Goal: Transaction & Acquisition: Purchase product/service

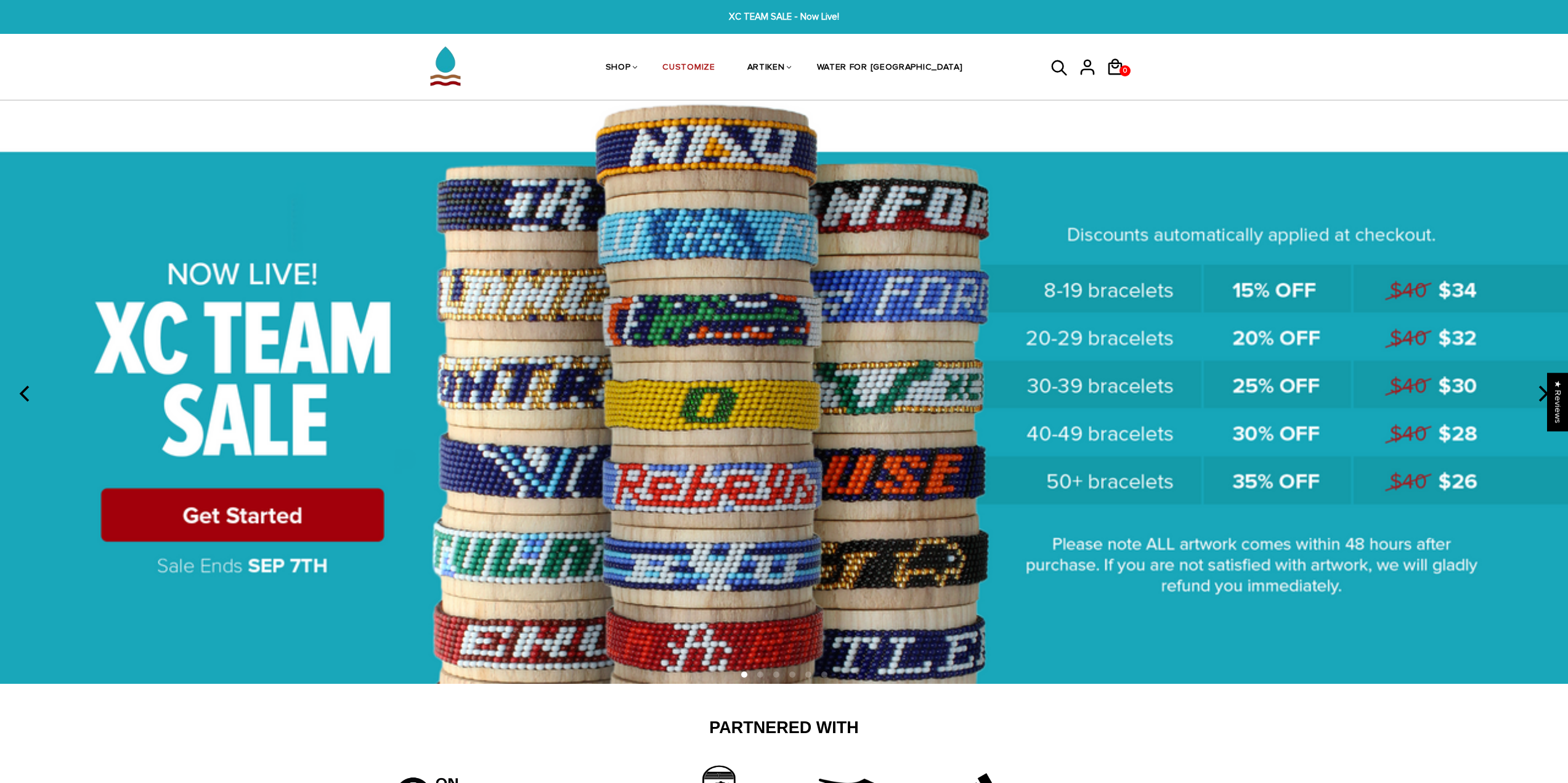
click at [334, 519] on img at bounding box center [784, 392] width 1568 height 583
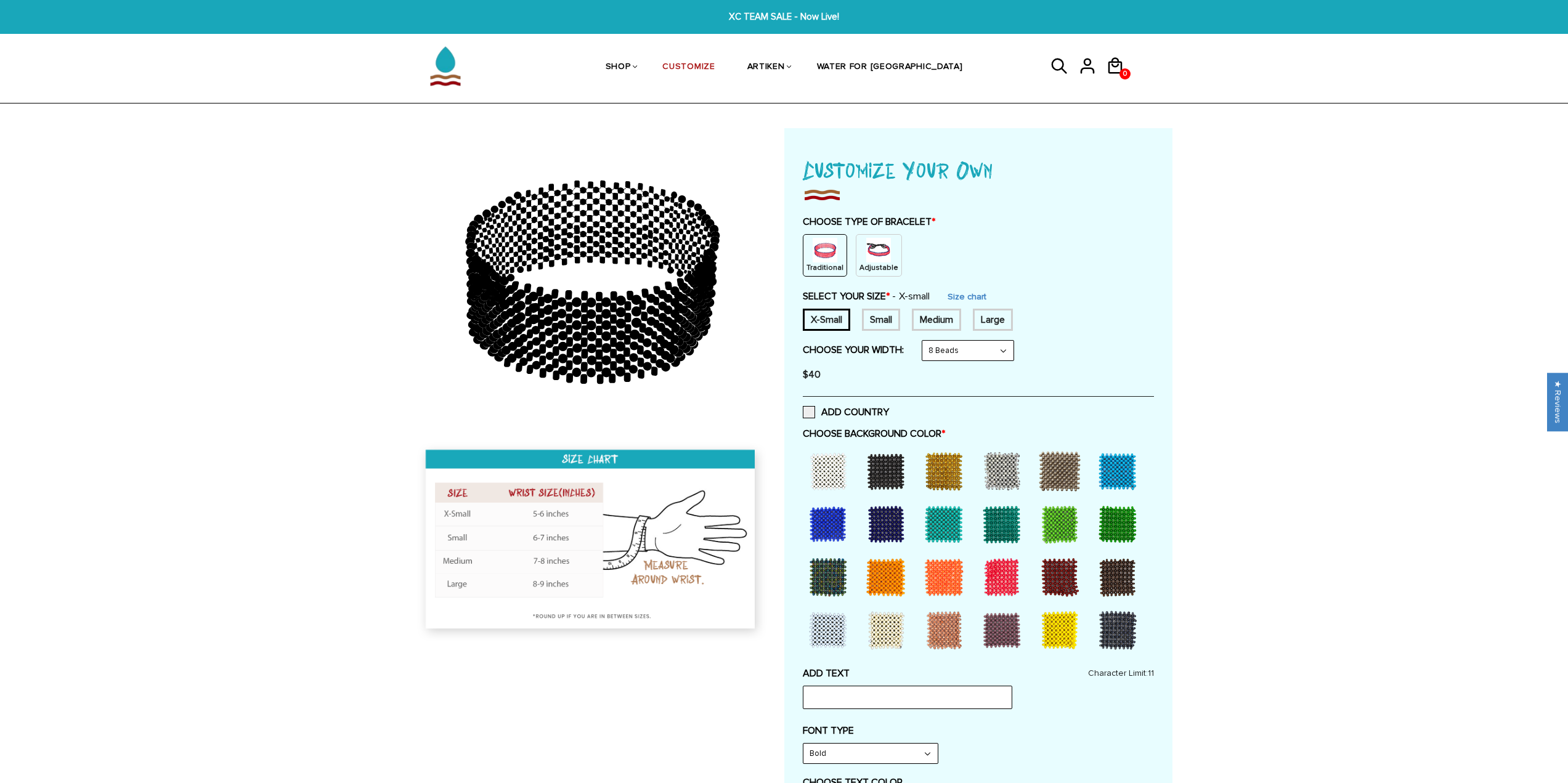
click at [856, 258] on div "Adjustable" at bounding box center [879, 255] width 46 height 43
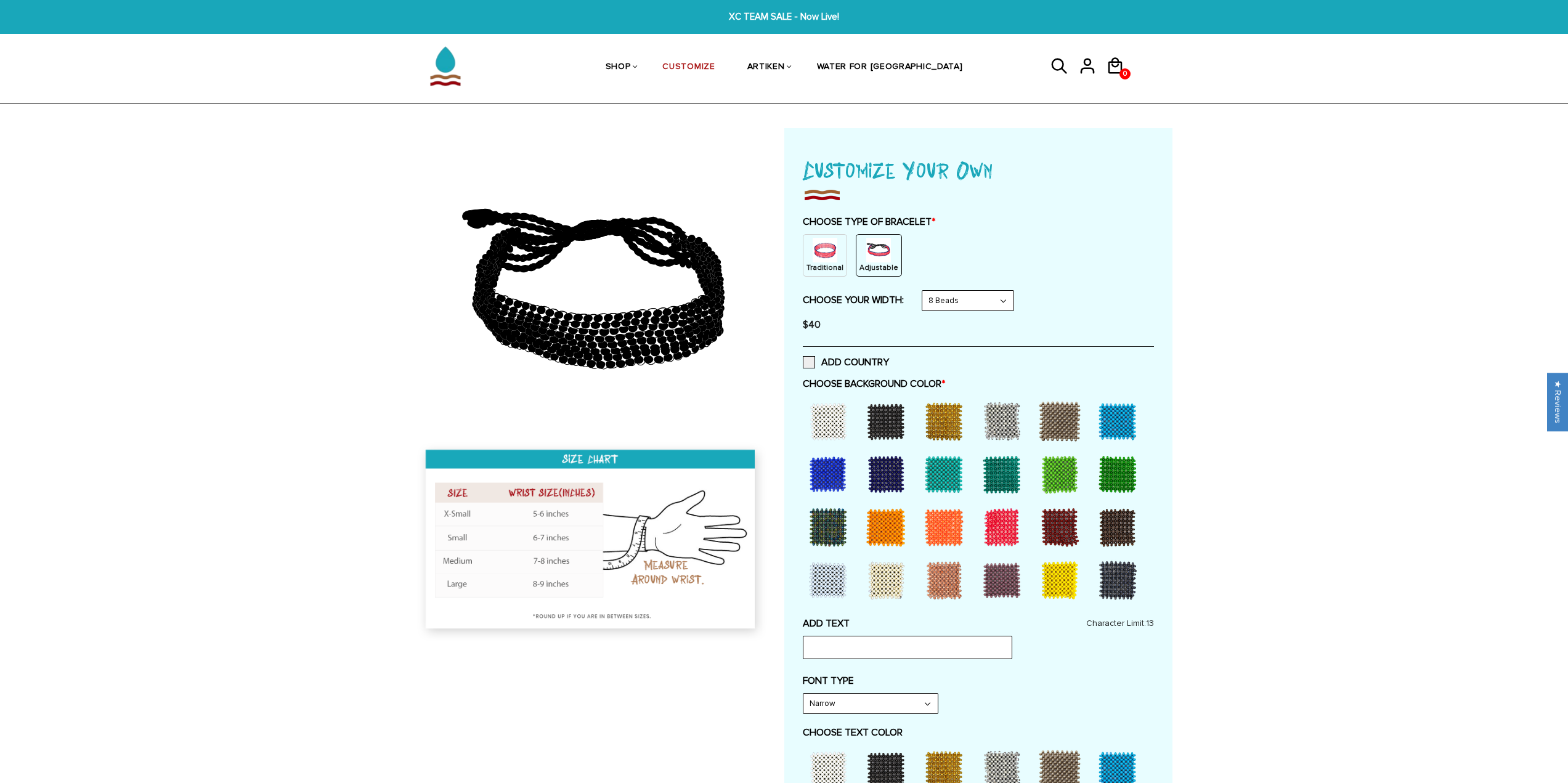
click at [953, 296] on select "8 Beads 6 Beads 10 Beads" at bounding box center [968, 300] width 91 height 20
click at [925, 291] on select "8 Beads 6 Beads 10 Beads" at bounding box center [968, 300] width 91 height 20
click at [993, 587] on div at bounding box center [1002, 580] width 49 height 49
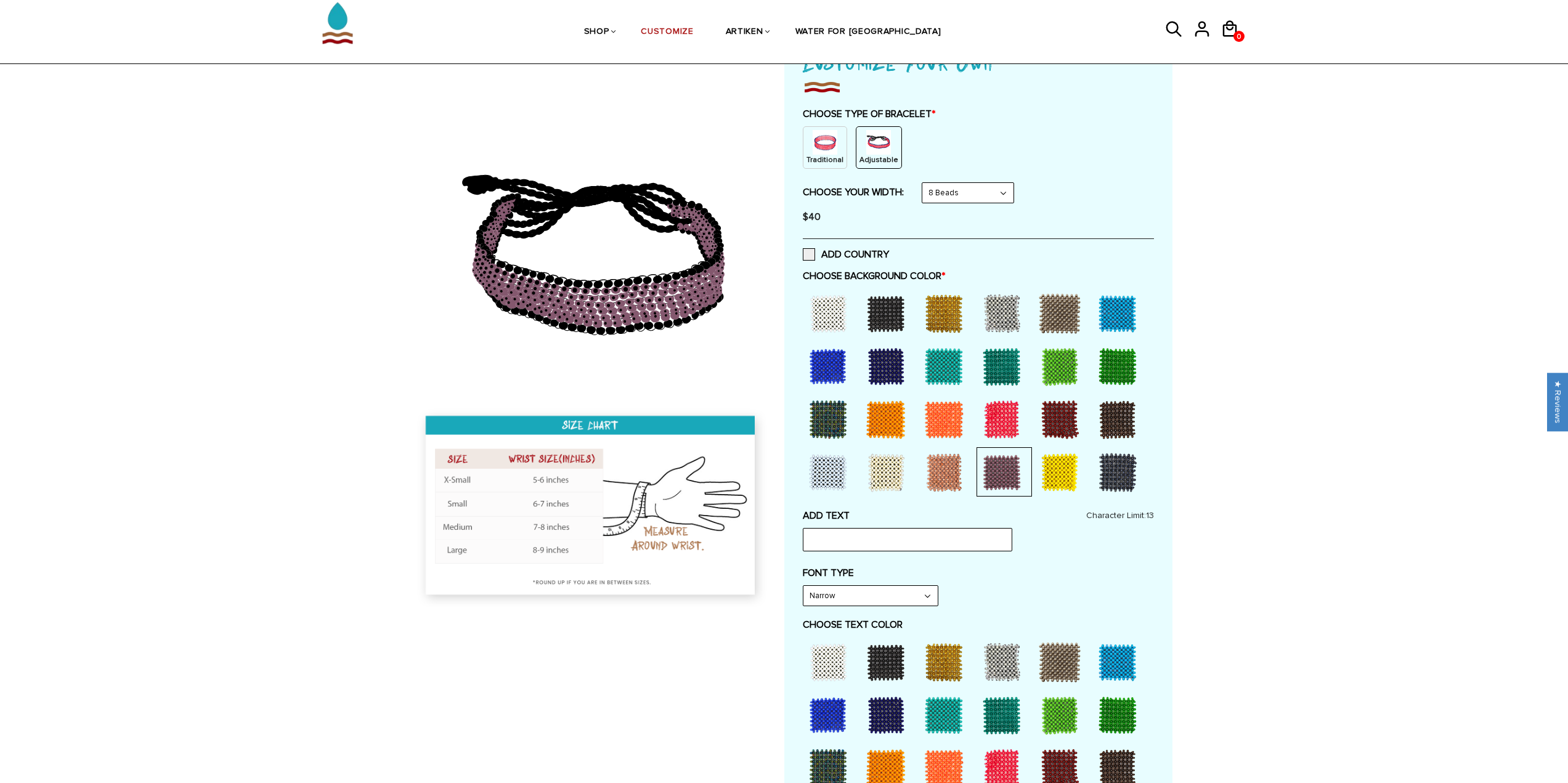
scroll to position [123, 0]
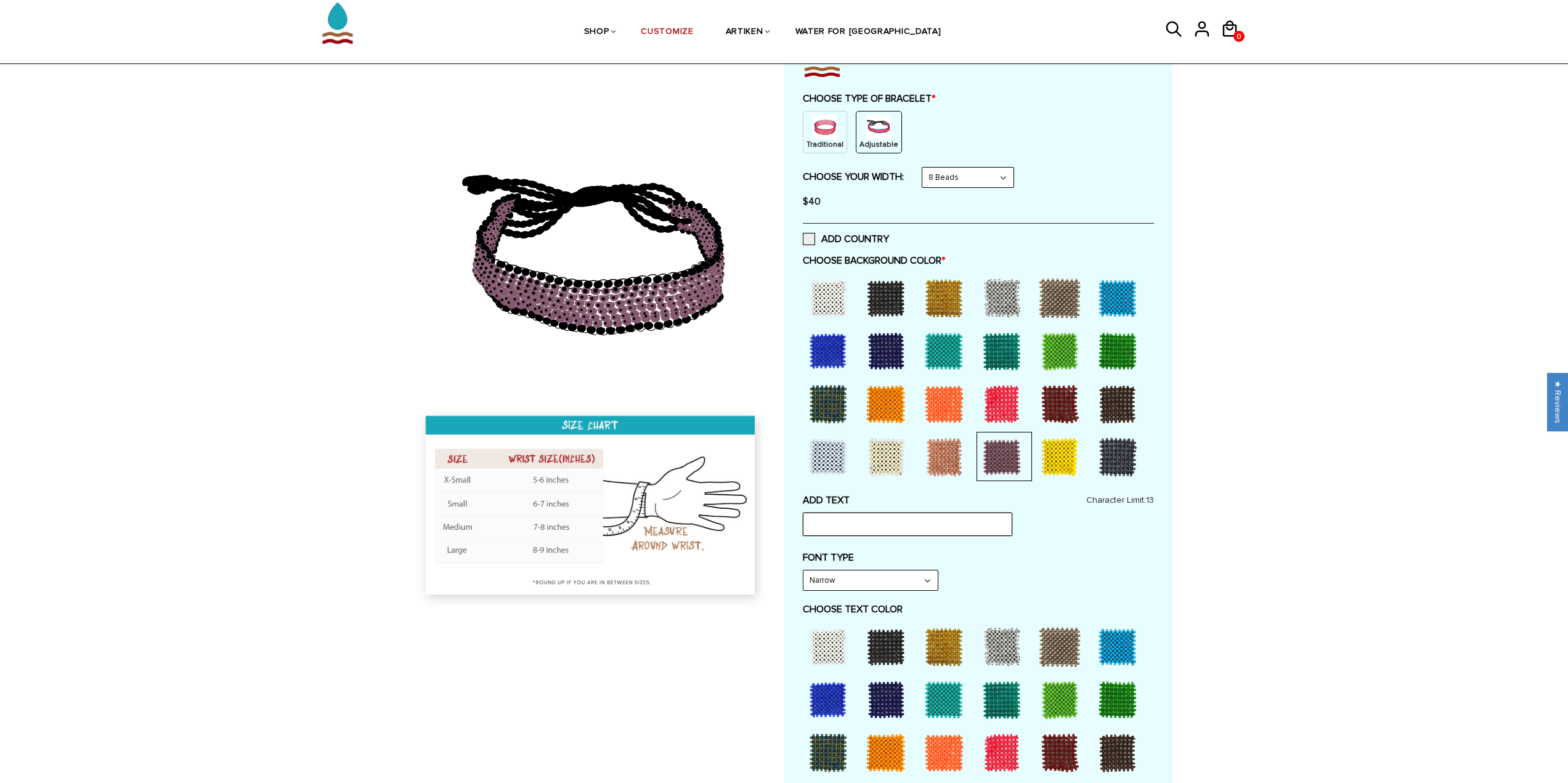
click at [901, 533] on input "text" at bounding box center [907, 525] width 210 height 24
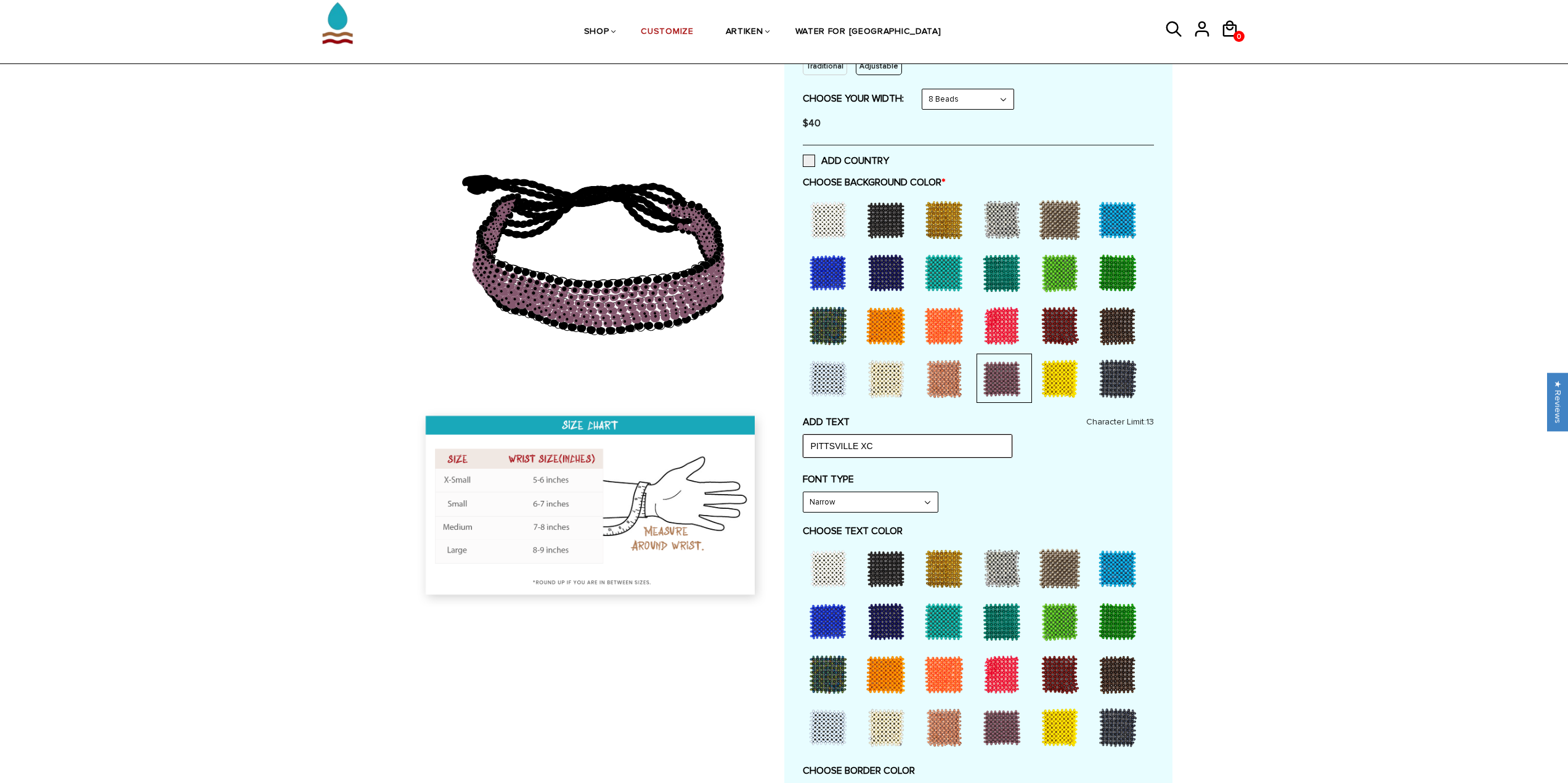
scroll to position [247, 0]
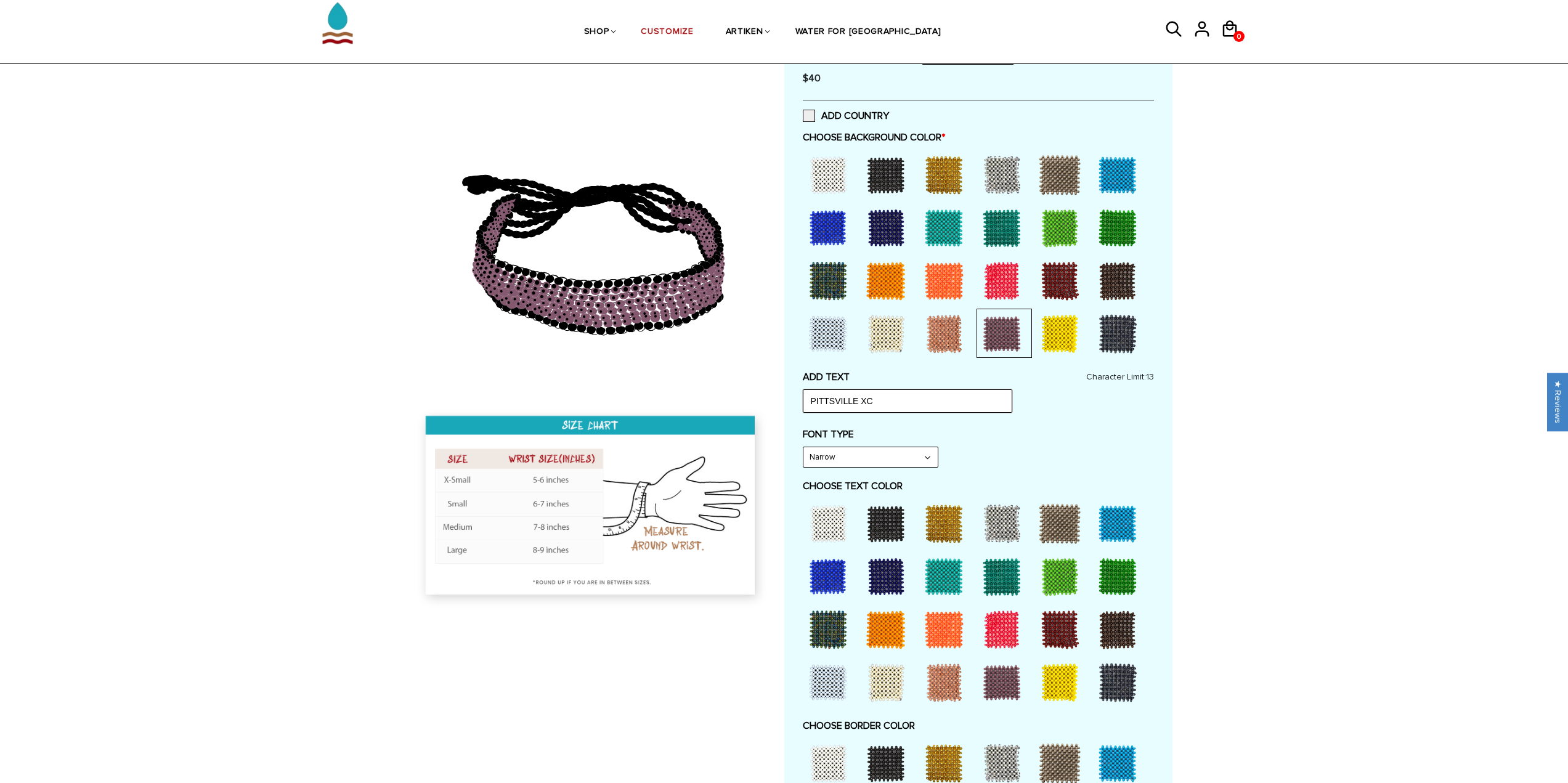
type input "PITTSVILLE XC"
click at [836, 518] on div at bounding box center [828, 523] width 49 height 49
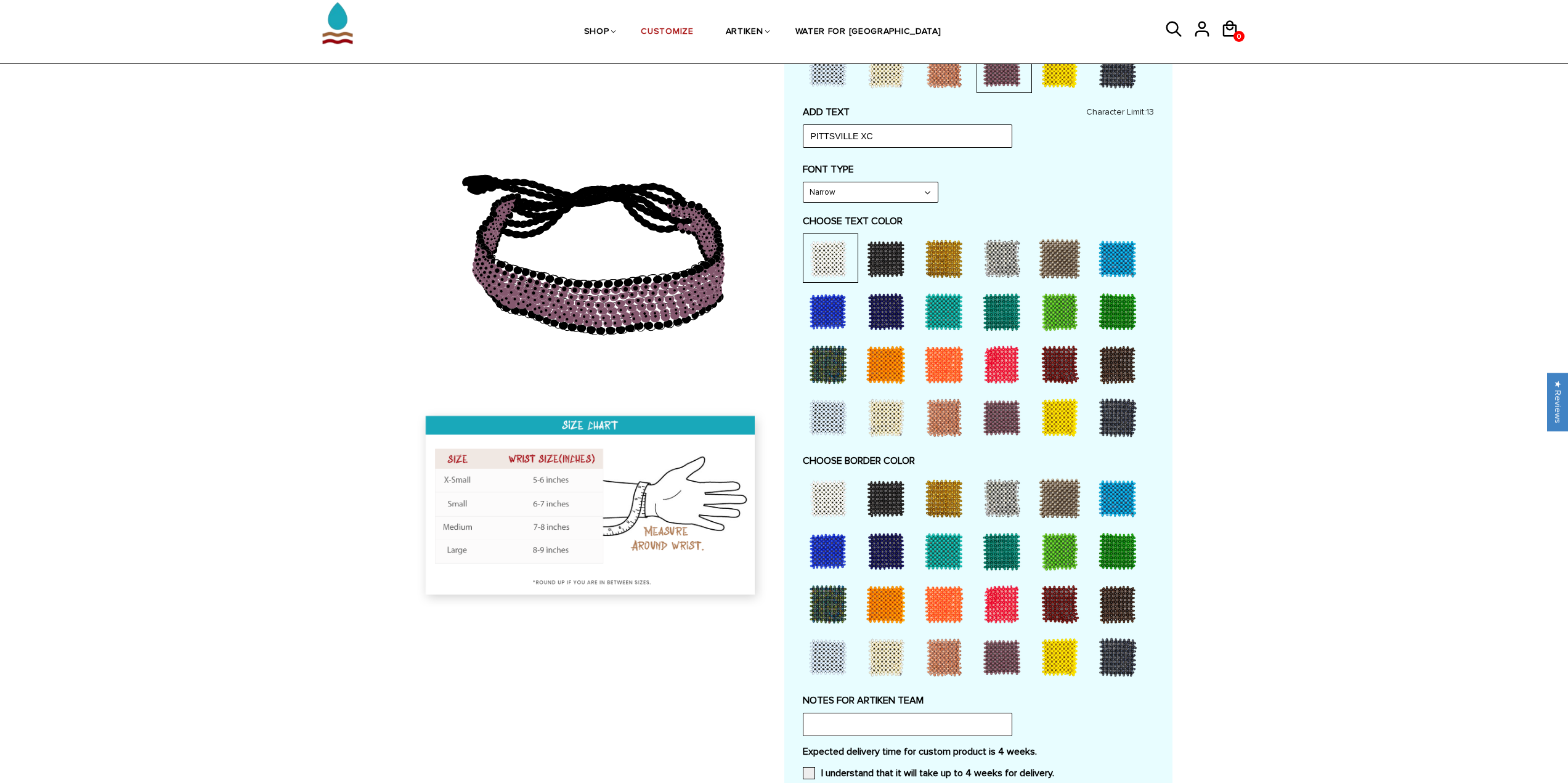
scroll to position [555, 0]
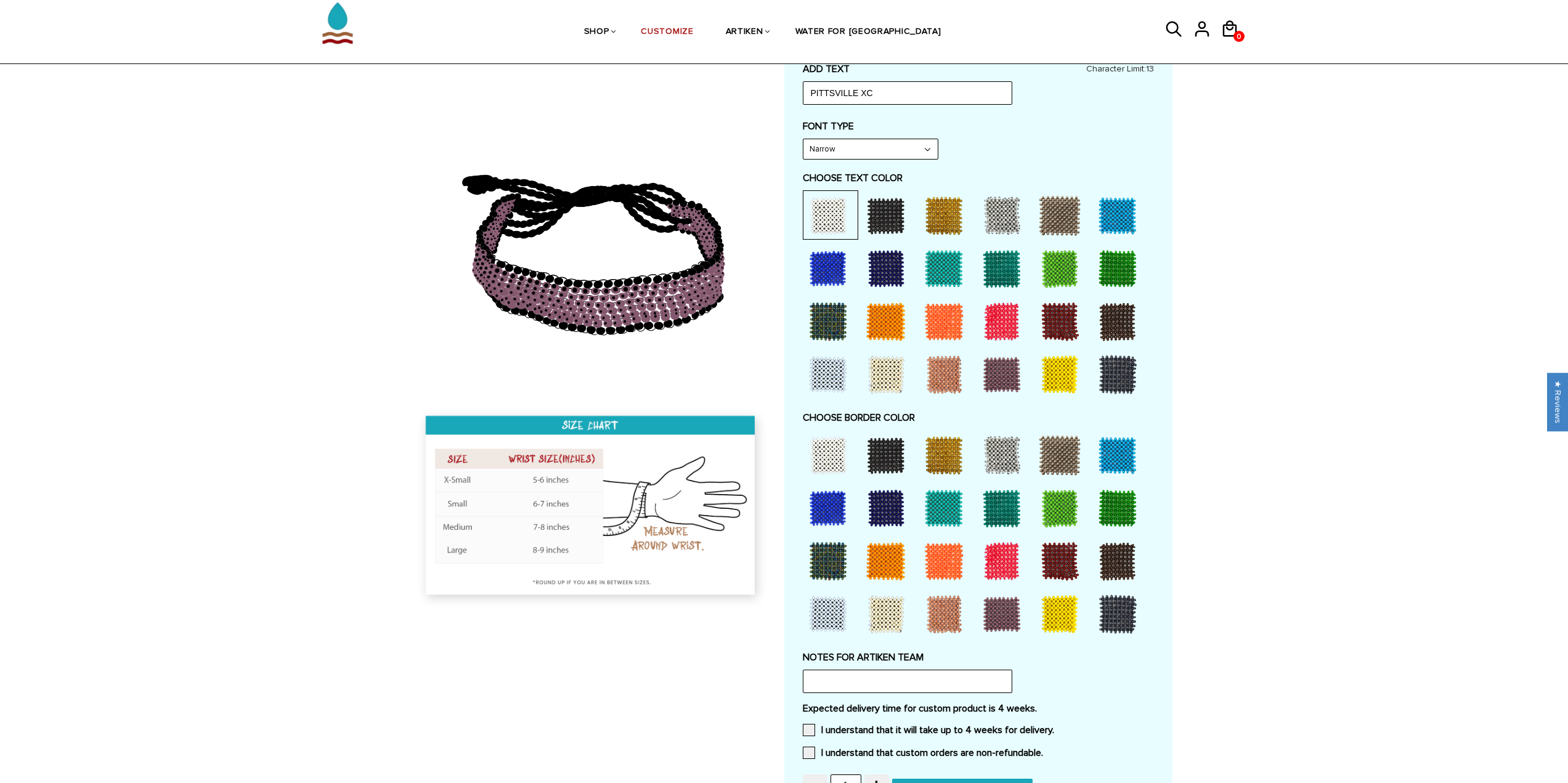
click at [937, 457] on div at bounding box center [943, 455] width 49 height 49
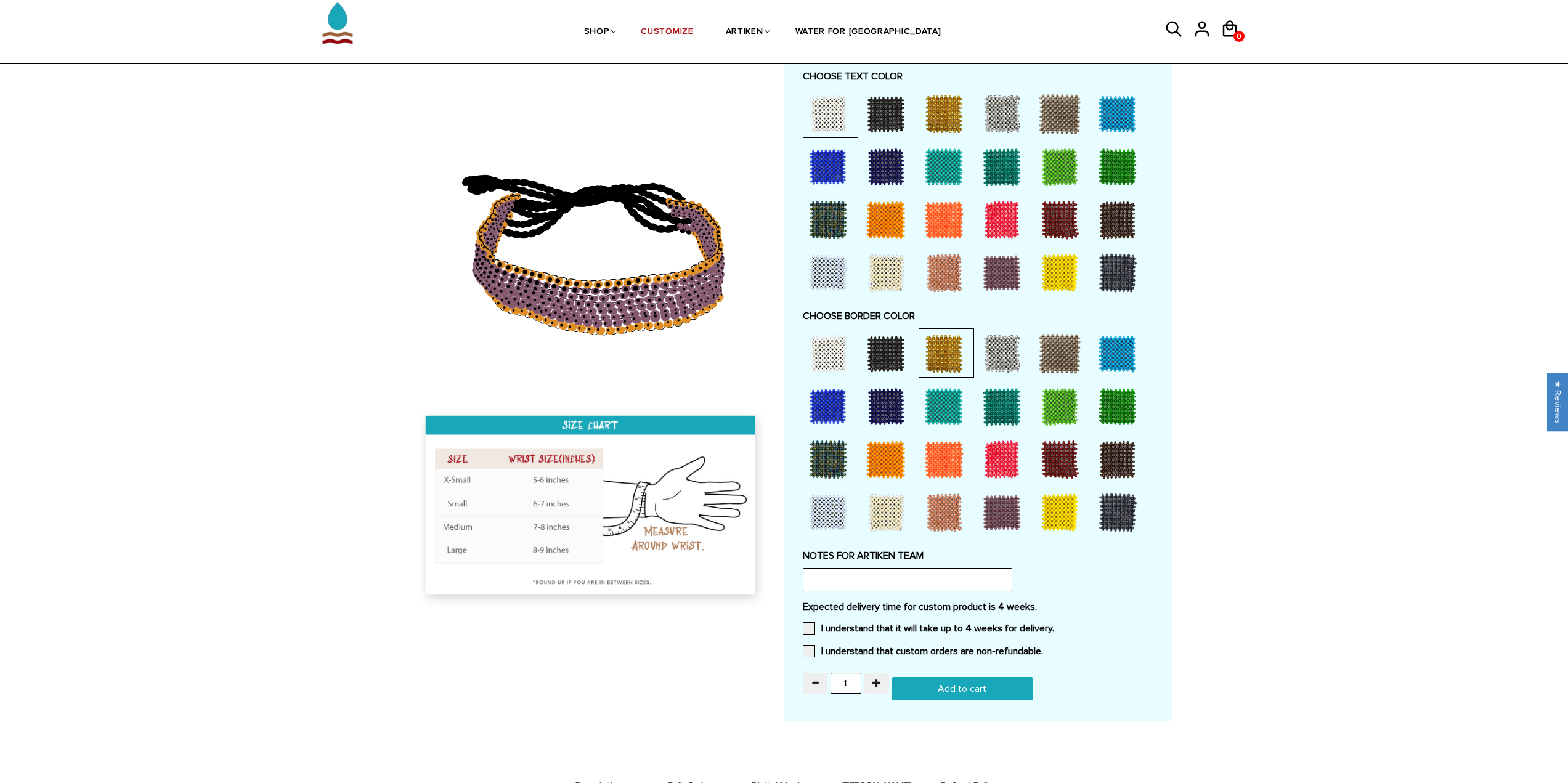
scroll to position [678, 0]
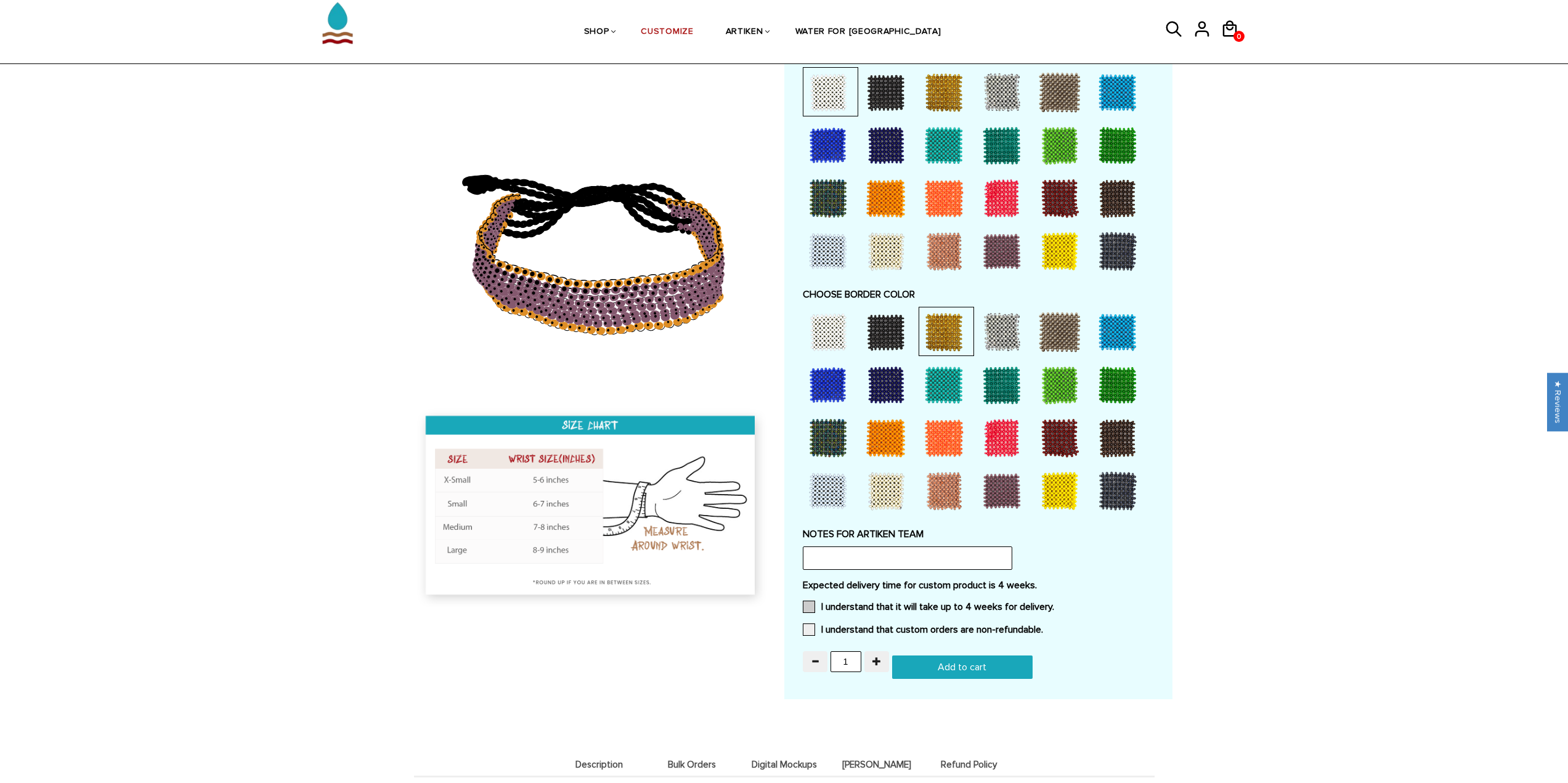
click at [824, 604] on label "I understand that it will take up to 4 weeks for delivery." at bounding box center [928, 607] width 251 height 12
click at [1055, 604] on input "I understand that it will take up to 4 weeks for delivery." at bounding box center [1055, 604] width 0 height 0
click at [820, 625] on label "I understand that custom orders are non-refundable." at bounding box center [923, 630] width 241 height 12
click at [1043, 626] on input "I understand that custom orders are non-refundable." at bounding box center [1043, 626] width 0 height 0
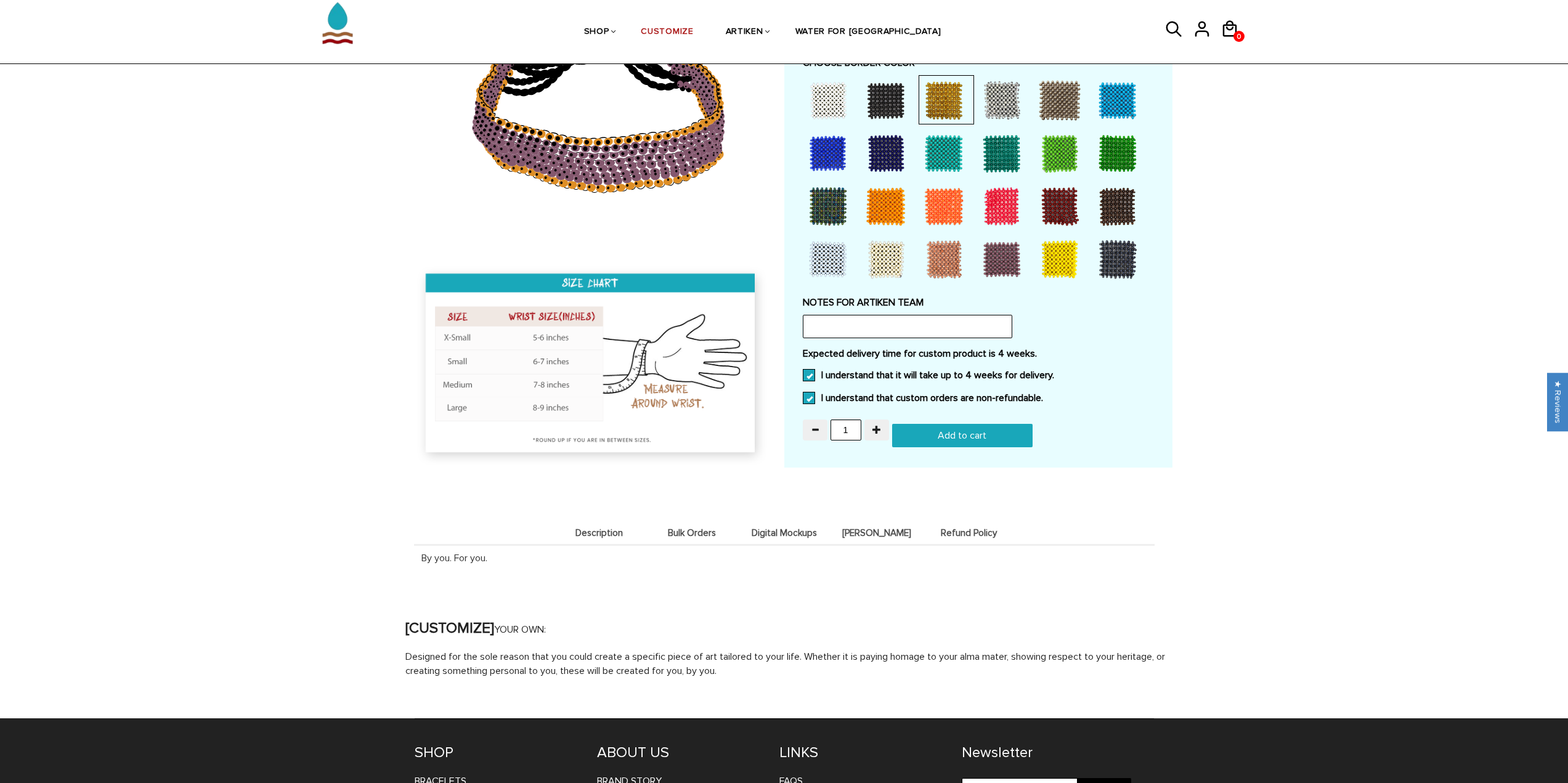
scroll to position [1027, 0]
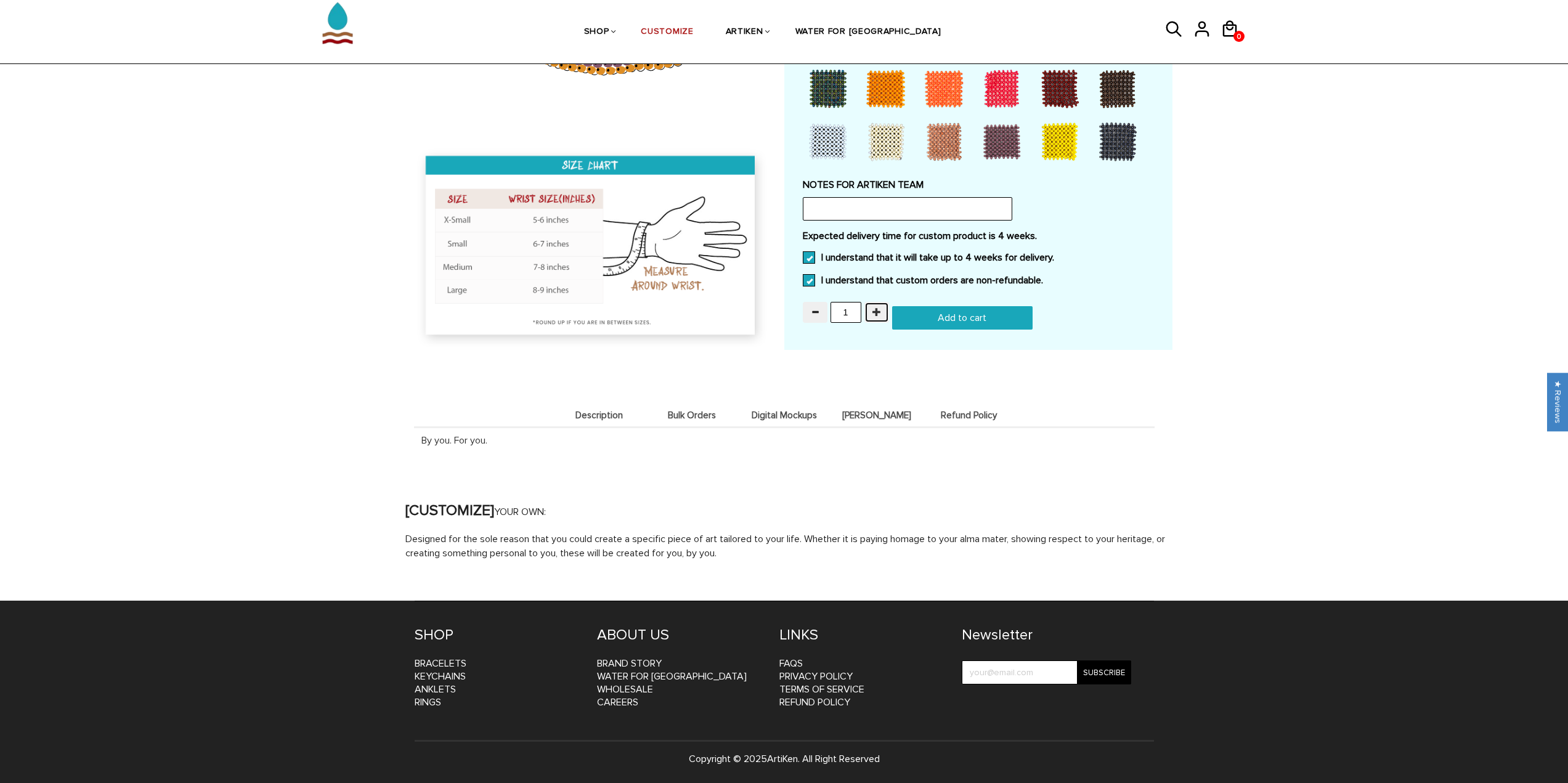
click at [870, 312] on button "button" at bounding box center [876, 312] width 24 height 21
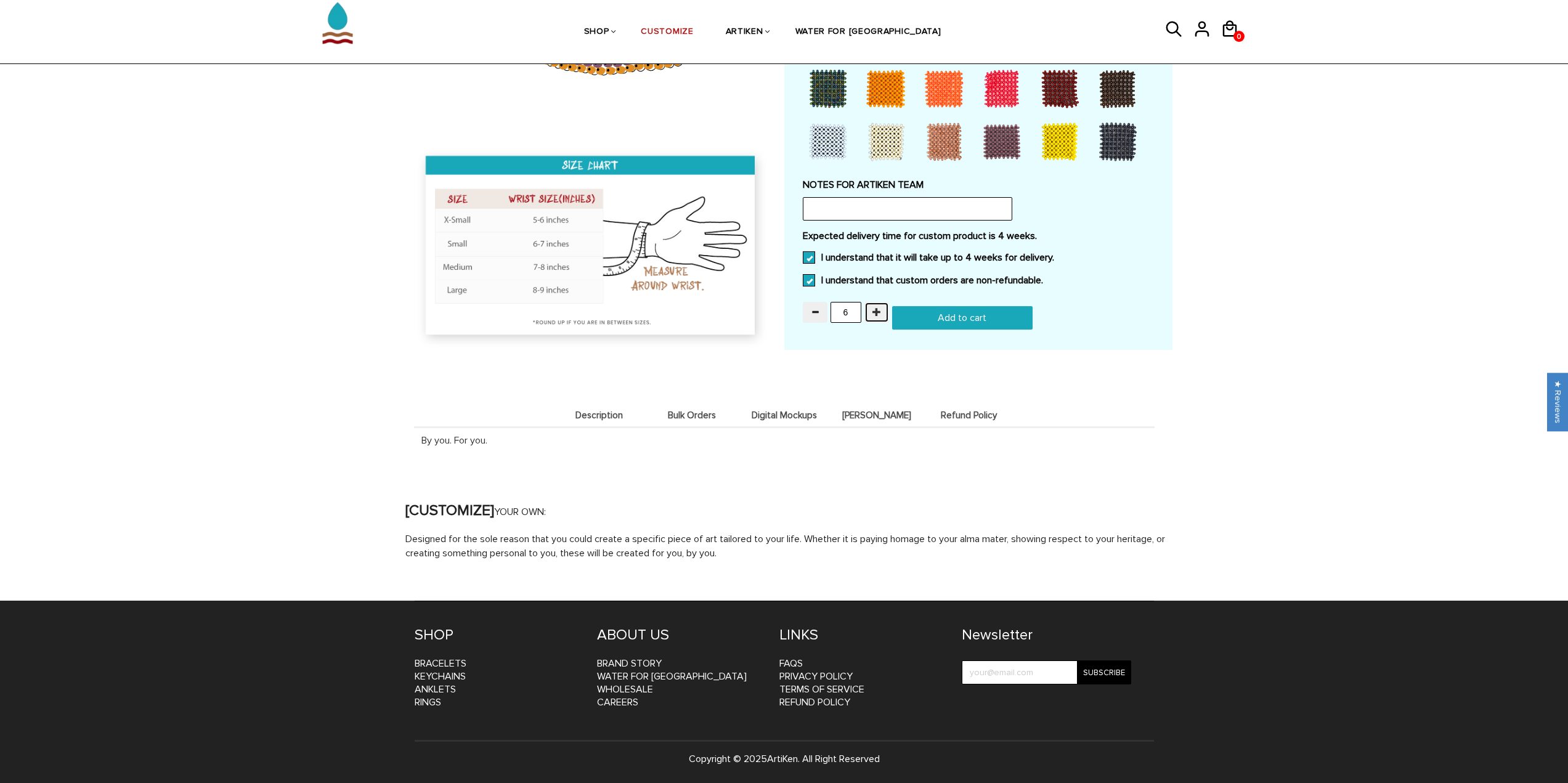
click at [870, 312] on button "button" at bounding box center [876, 312] width 24 height 21
click at [870, 312] on button "button" at bounding box center [876, 312] width 24 height 21
click at [870, 311] on button "button" at bounding box center [876, 312] width 24 height 21
type input "10"
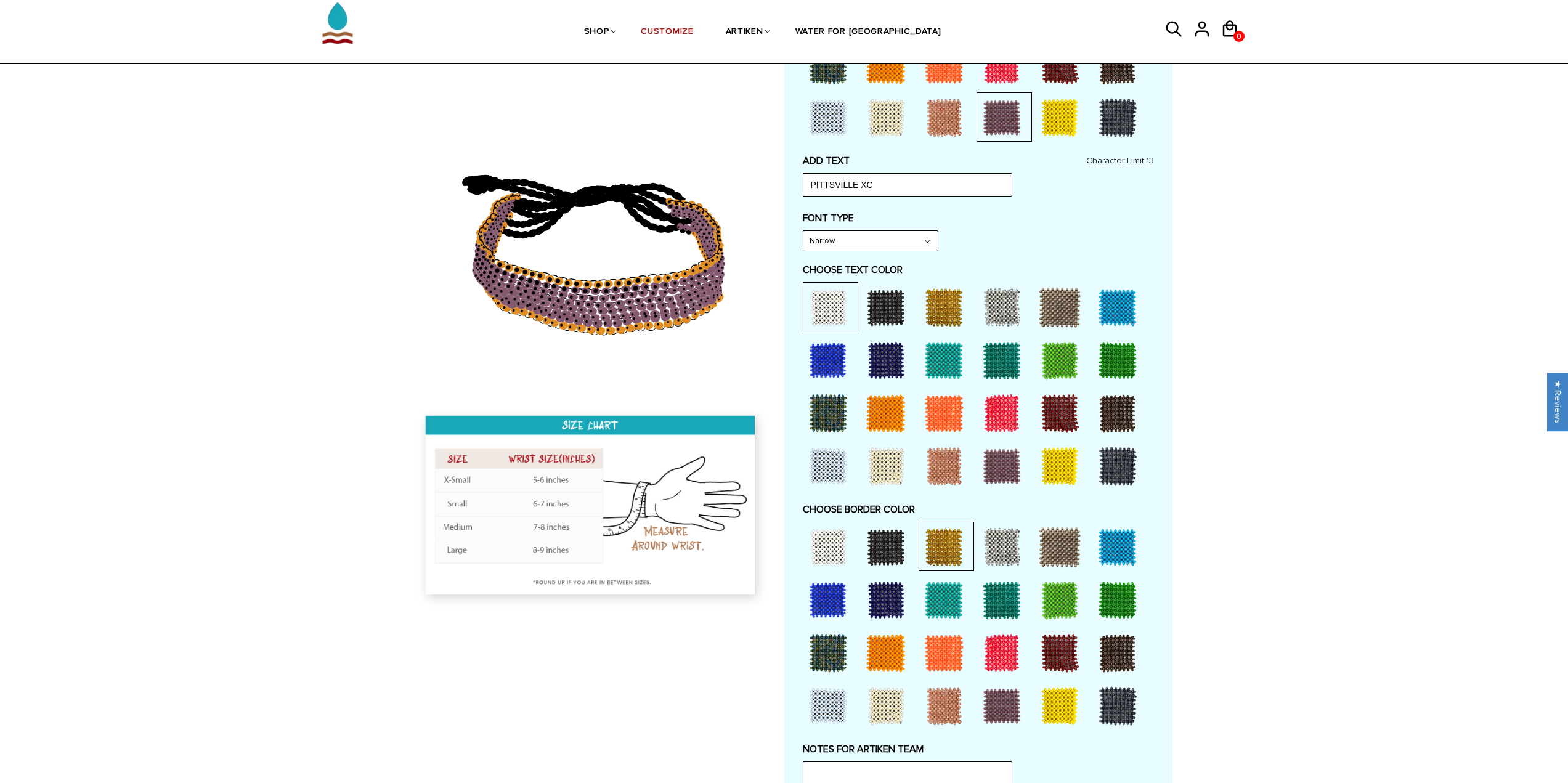
scroll to position [740, 0]
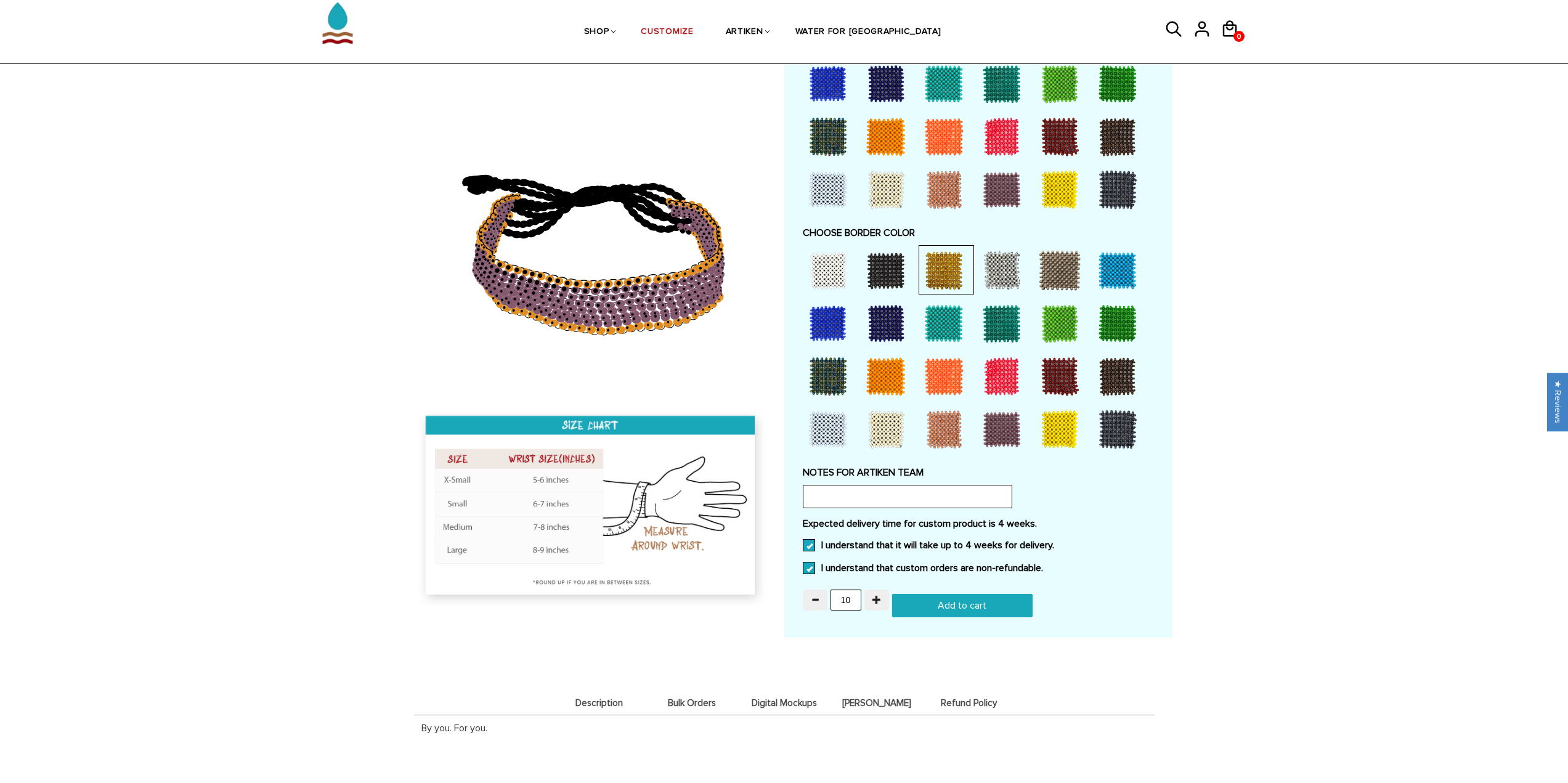
click at [934, 602] on input "Add to cart" at bounding box center [962, 606] width 141 height 24
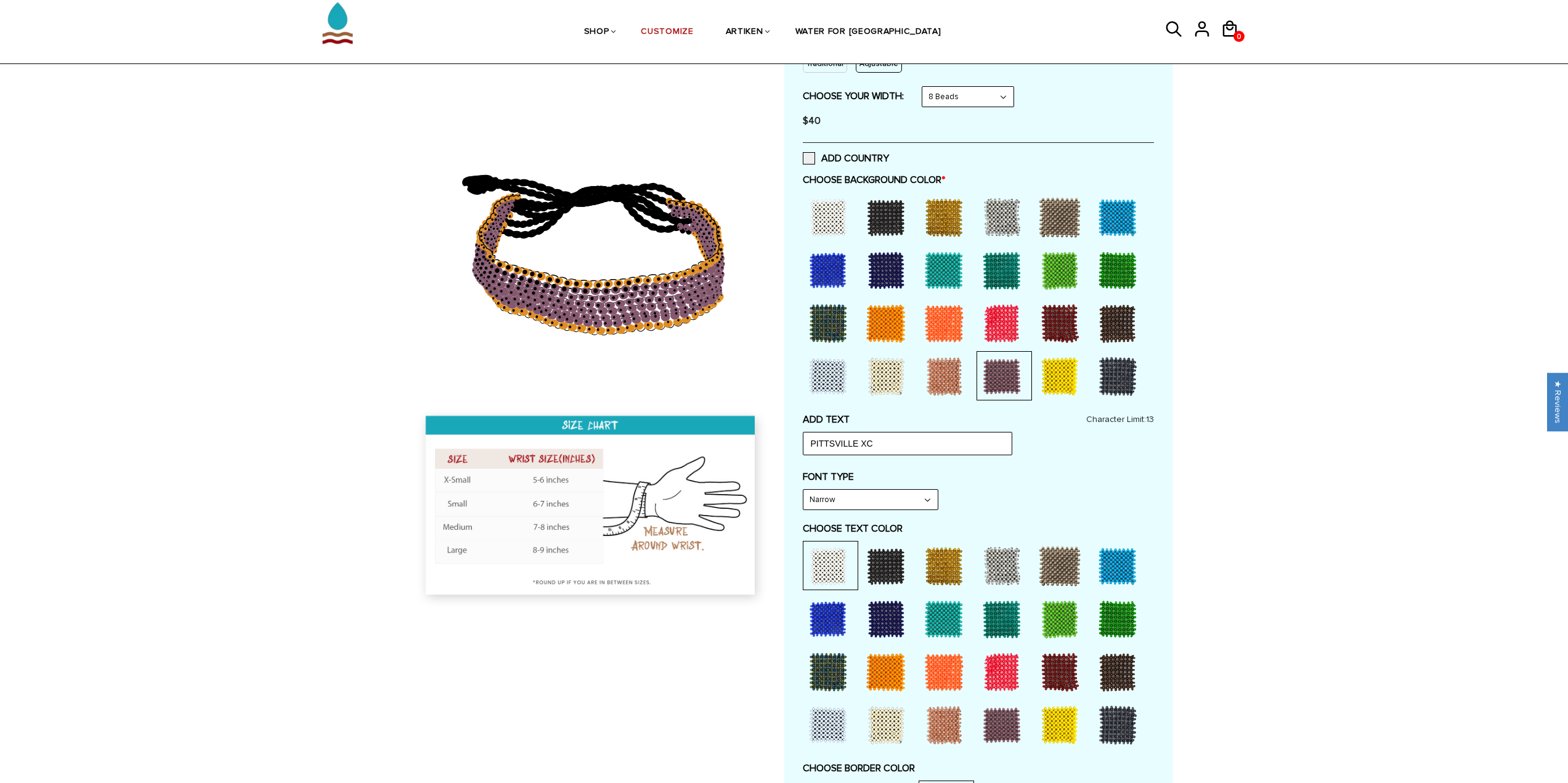
type input "Add to cart"
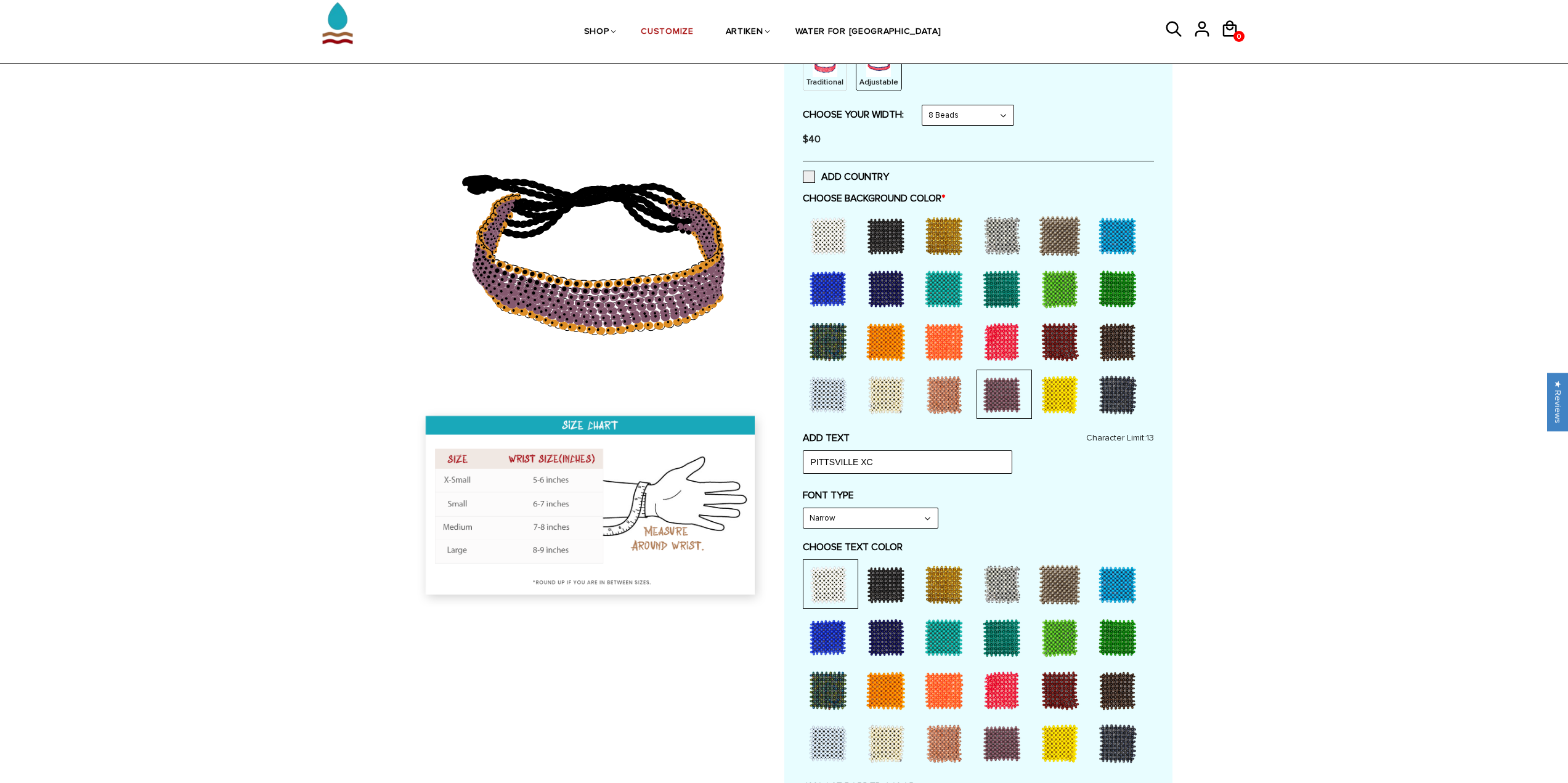
scroll to position [185, 0]
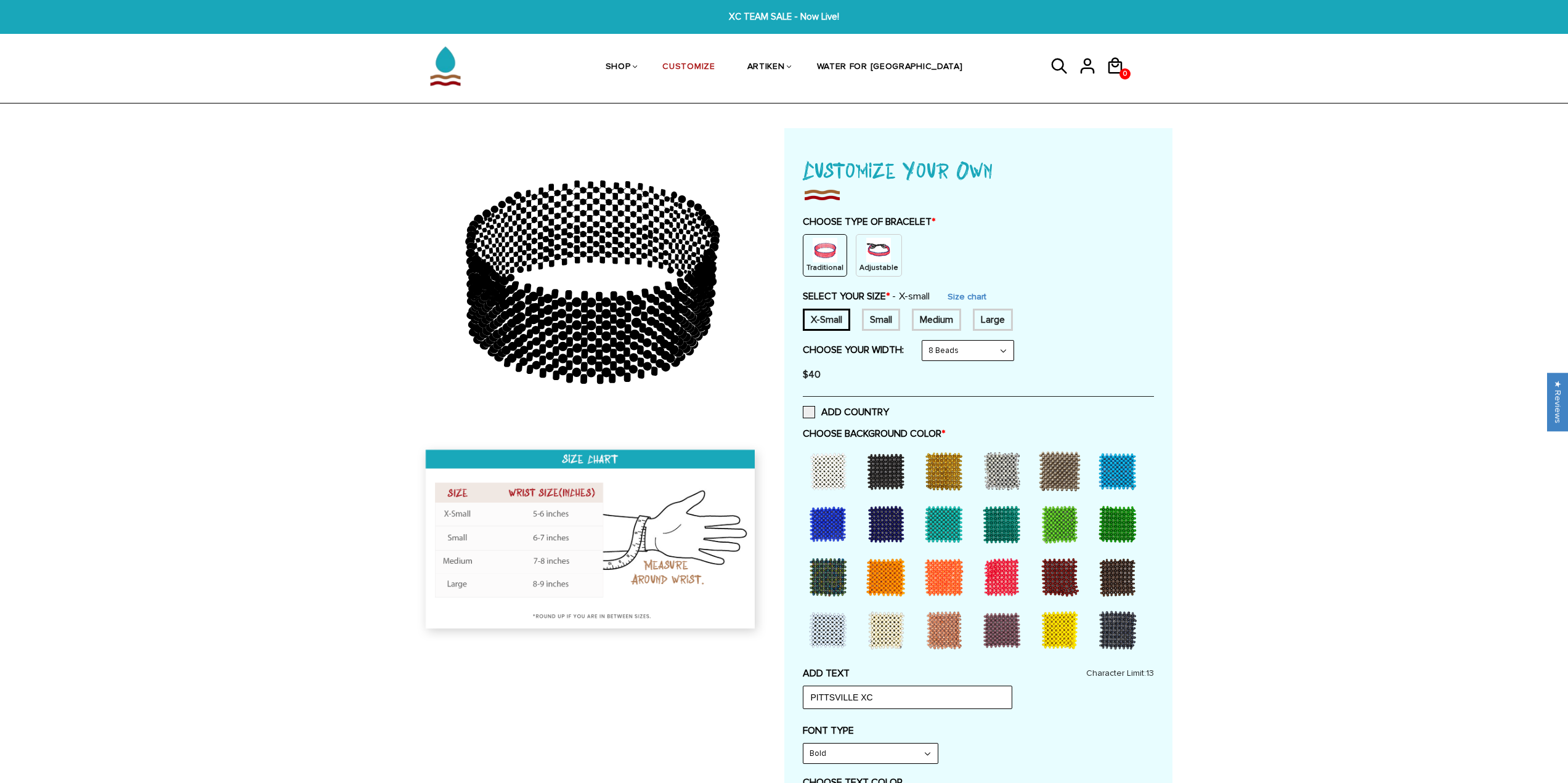
type input "PITTSVILLE"
click at [462, 70] on img at bounding box center [446, 66] width 62 height 62
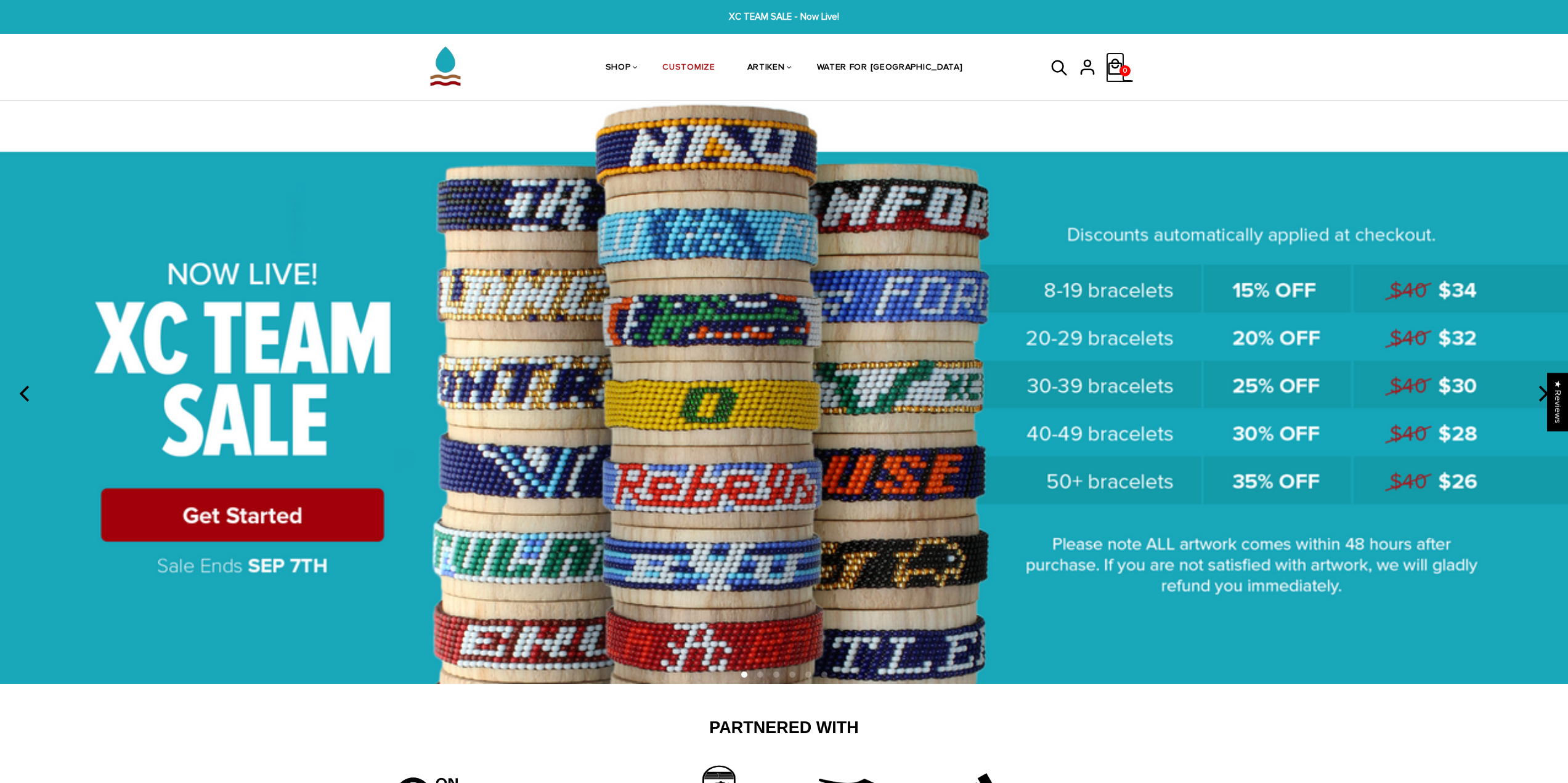
click at [1120, 64] on span "0" at bounding box center [1125, 71] width 10 height 17
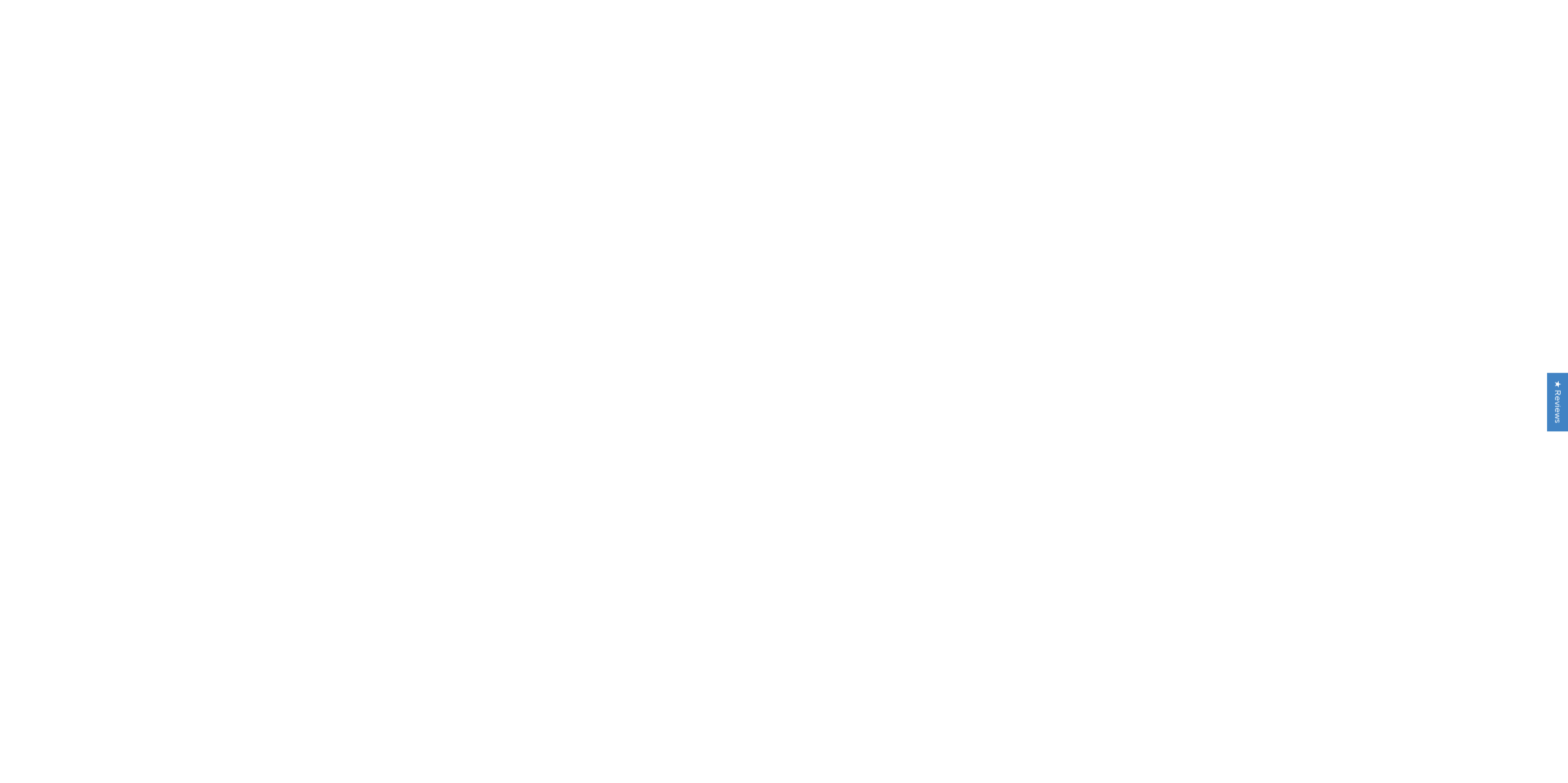
scroll to position [185, 0]
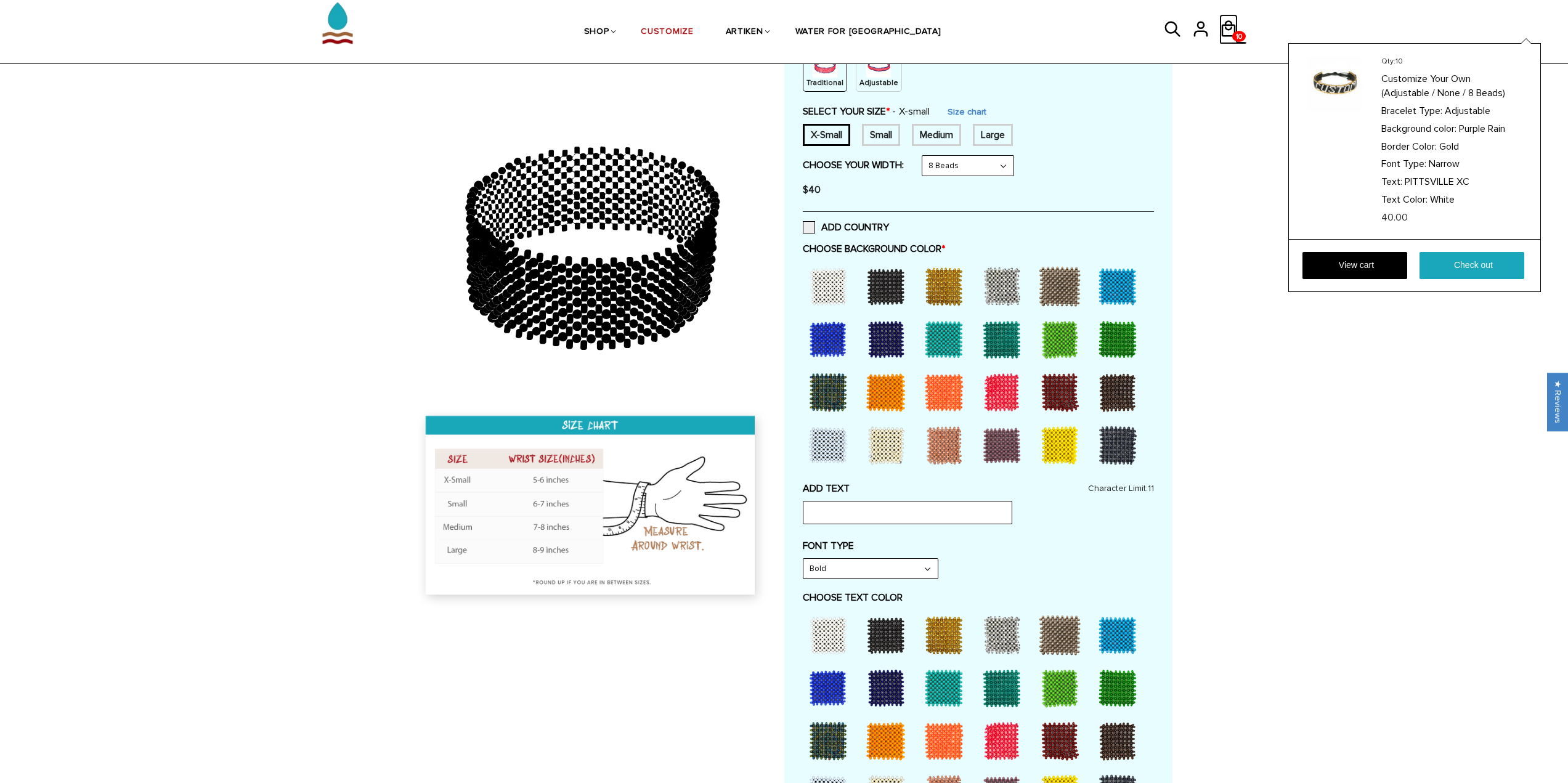
click at [1229, 32] on icon at bounding box center [1229, 29] width 18 height 30
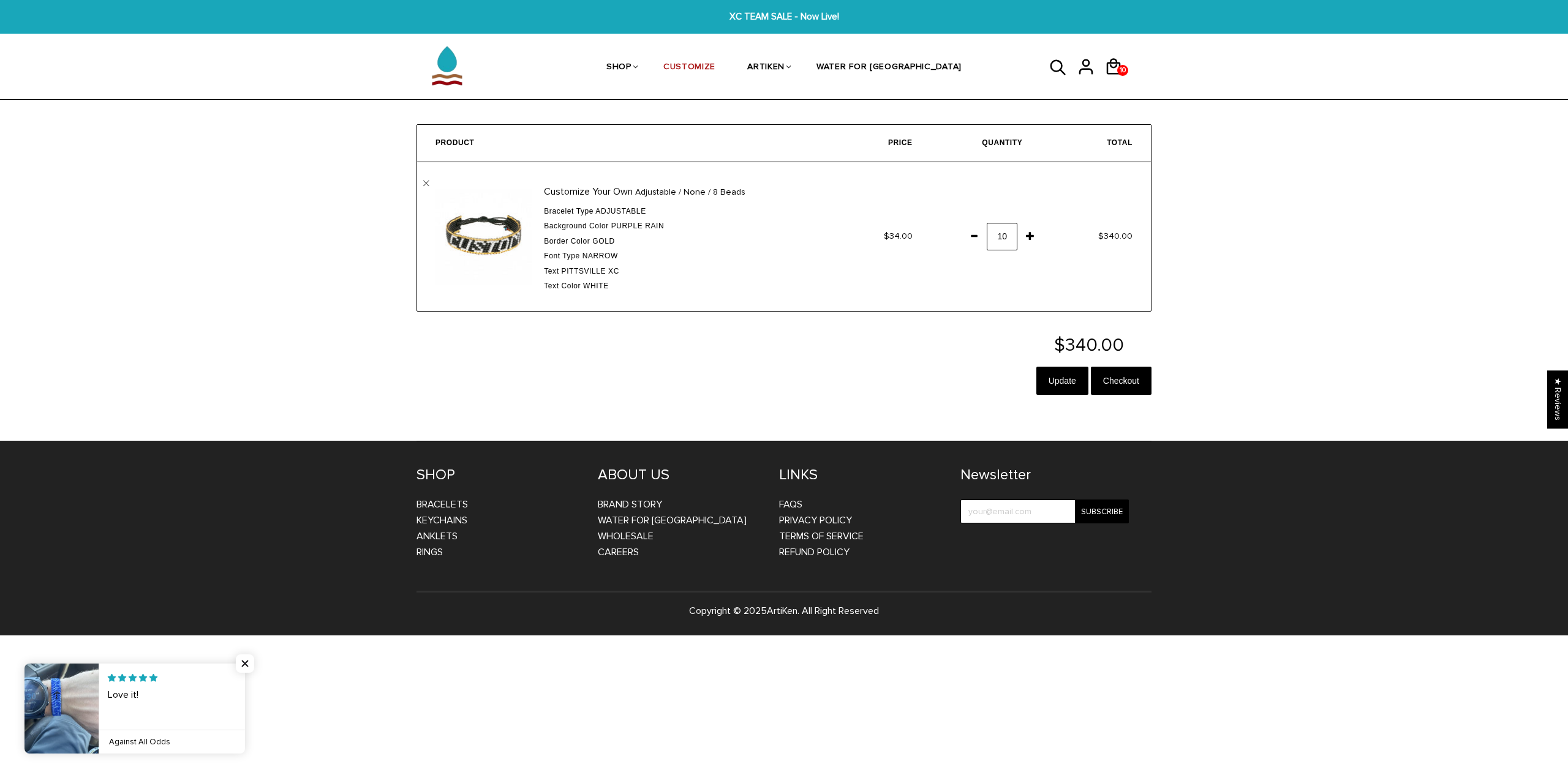
click at [972, 236] on span at bounding box center [974, 236] width 21 height 22
click at [1056, 378] on input "Update" at bounding box center [1063, 380] width 52 height 28
drag, startPoint x: 969, startPoint y: 229, endPoint x: 1009, endPoint y: 271, distance: 58.0
click at [969, 229] on span at bounding box center [974, 236] width 21 height 22
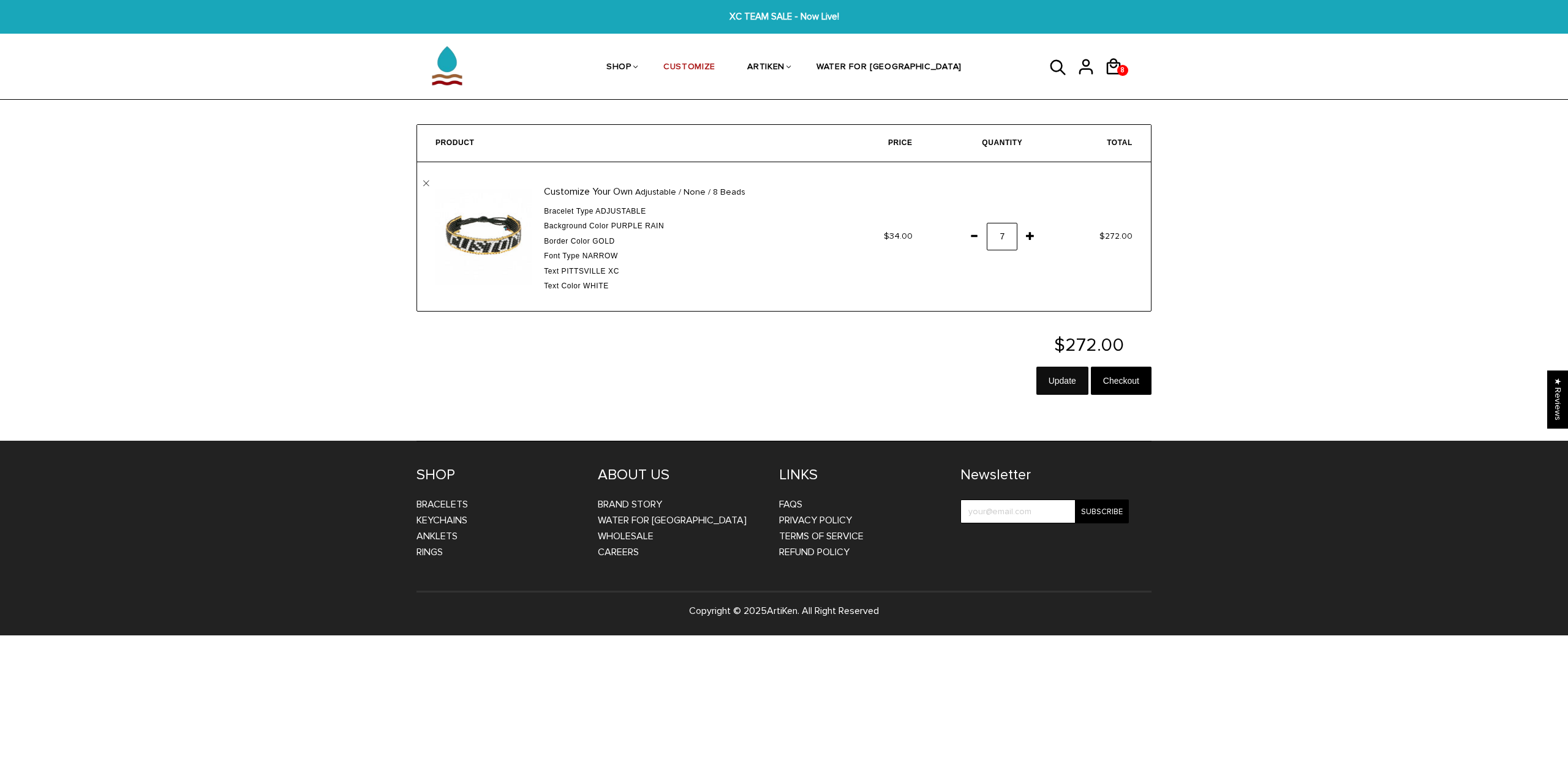
click at [1063, 386] on input "Update" at bounding box center [1063, 380] width 52 height 28
click at [1026, 244] on span at bounding box center [1031, 236] width 21 height 22
click at [1054, 374] on input "Update" at bounding box center [1063, 380] width 52 height 28
click at [1034, 236] on span at bounding box center [1031, 236] width 21 height 22
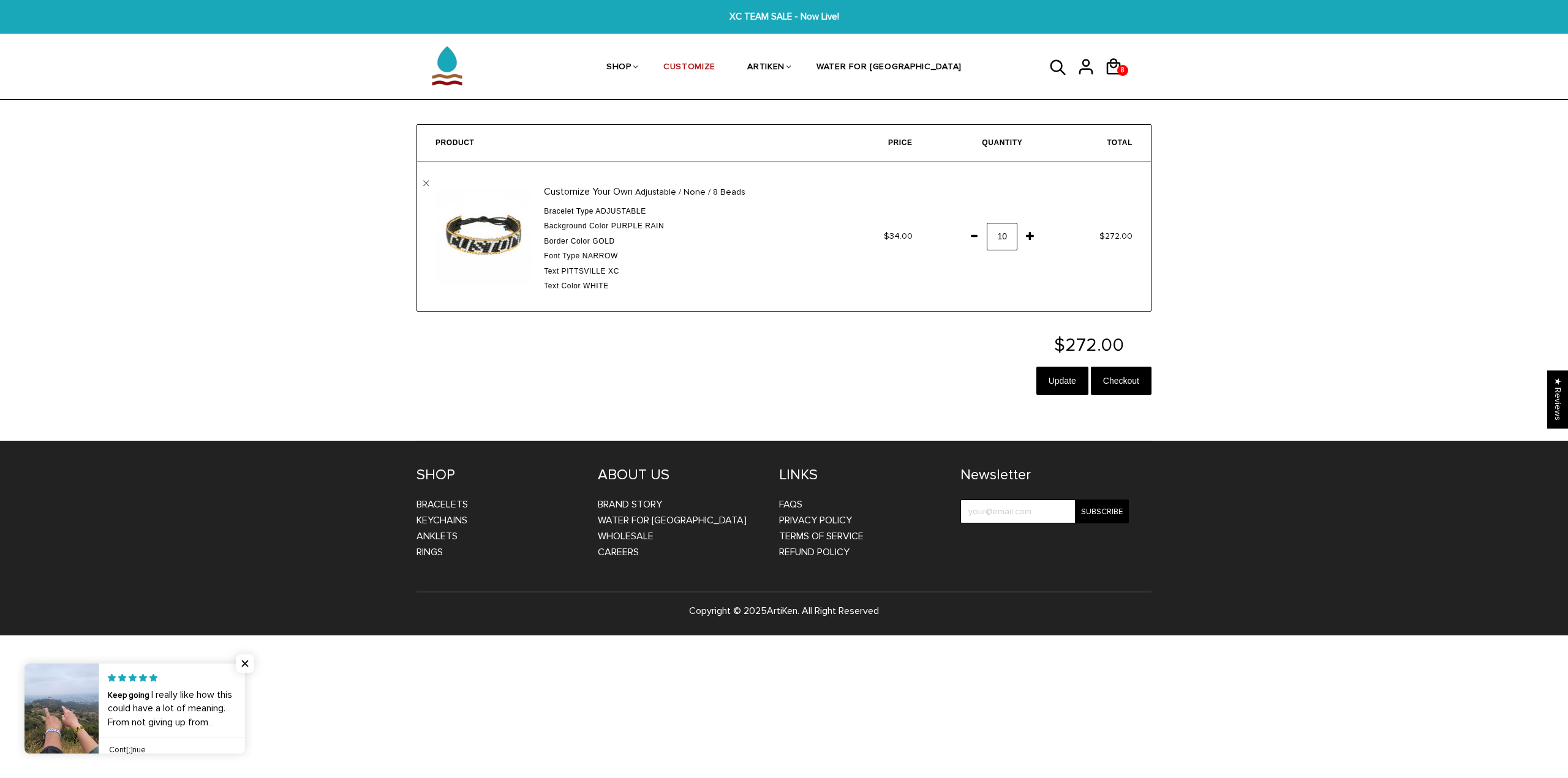
click at [980, 246] on span at bounding box center [974, 236] width 21 height 22
click at [1059, 376] on input "Update" at bounding box center [1063, 380] width 52 height 28
